Goal: Information Seeking & Learning: Learn about a topic

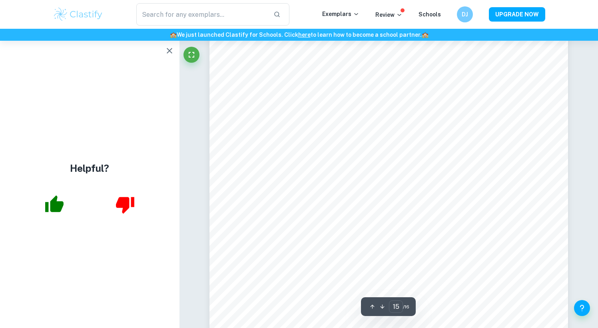
scroll to position [7628, 0]
type input "16"
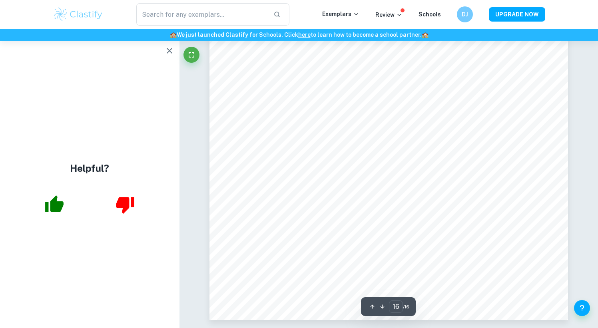
scroll to position [8148, 0]
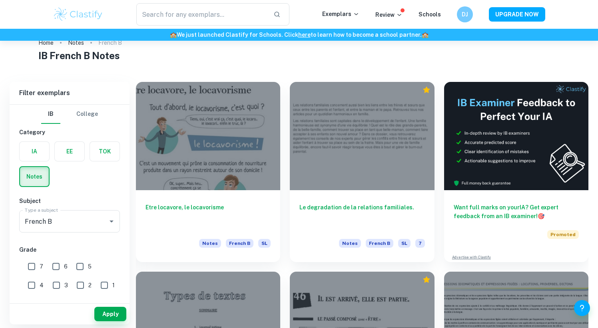
scroll to position [204, 0]
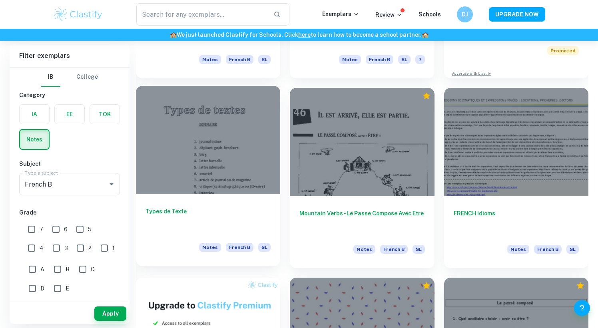
click at [170, 138] on div at bounding box center [208, 140] width 144 height 108
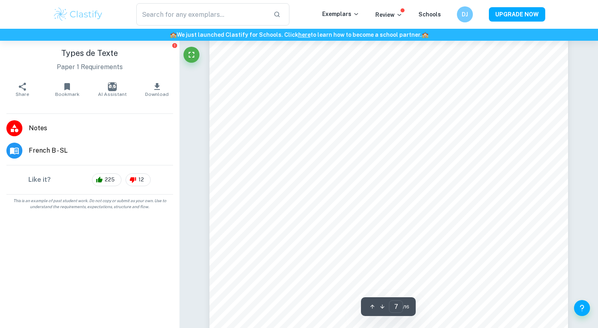
scroll to position [3222, 0]
type input "13"
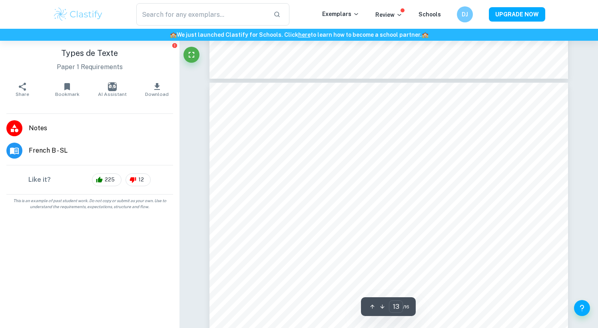
scroll to position [6285, 0]
